Goal: Task Accomplishment & Management: Use online tool/utility

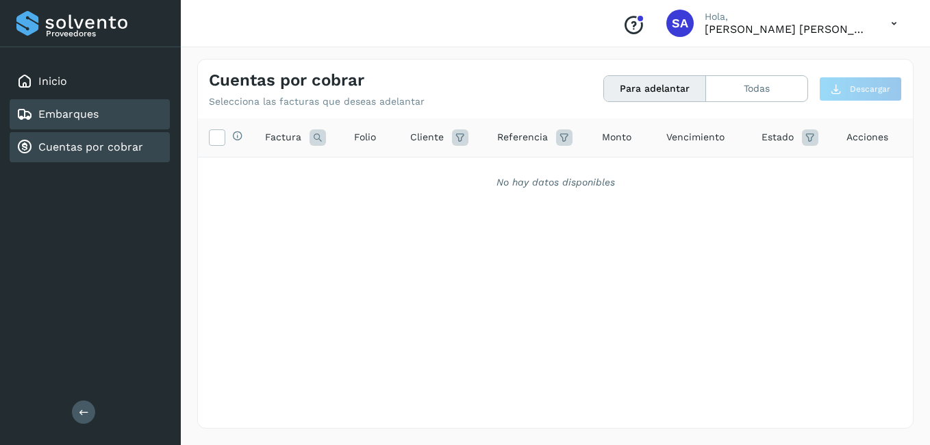
click at [76, 113] on link "Embarques" at bounding box center [68, 114] width 60 height 13
click at [71, 141] on link "Cuentas por cobrar" at bounding box center [90, 146] width 105 height 13
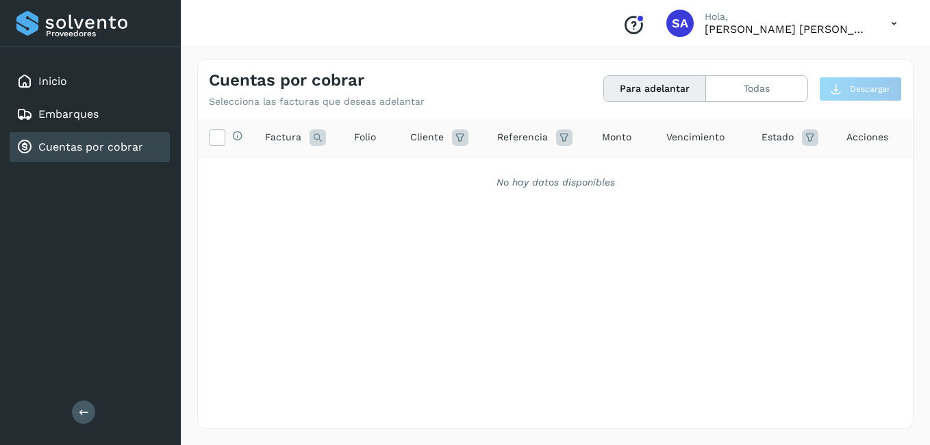
drag, startPoint x: 621, startPoint y: 421, endPoint x: 659, endPoint y: 363, distance: 69.7
click at [625, 417] on div "Selecciona todas las facturas disponibles para adelanto Factura Folio Cliente R…" at bounding box center [555, 272] width 715 height 308
click at [94, 136] on div "Cuentas por cobrar" at bounding box center [90, 147] width 160 height 30
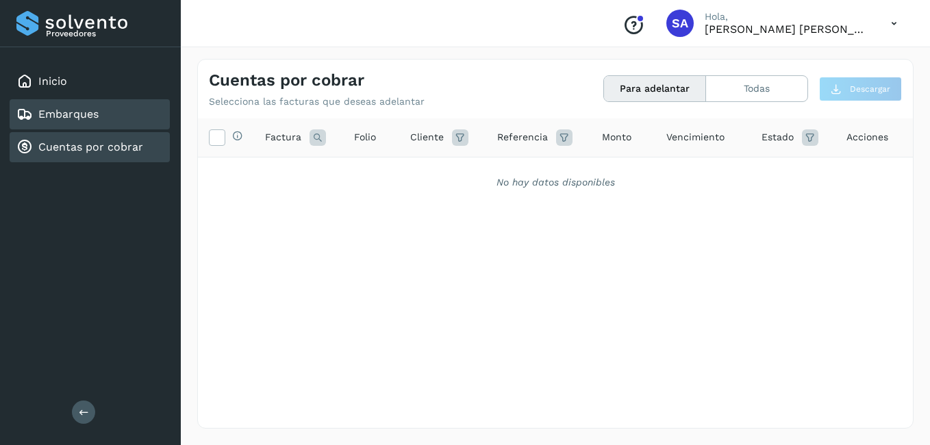
click at [77, 110] on link "Embarques" at bounding box center [68, 114] width 60 height 13
click at [98, 144] on link "Cuentas por cobrar" at bounding box center [90, 146] width 105 height 13
